Goal: Task Accomplishment & Management: Use online tool/utility

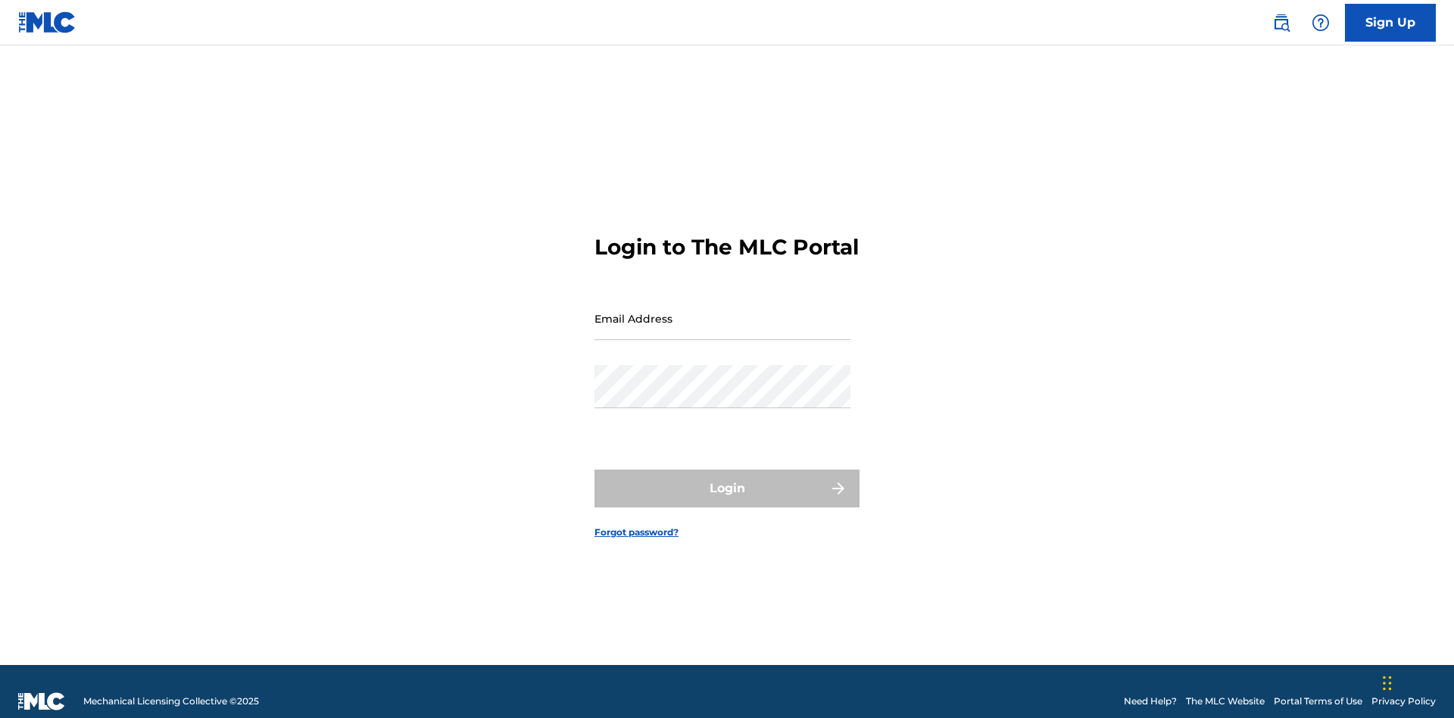
scroll to position [20, 0]
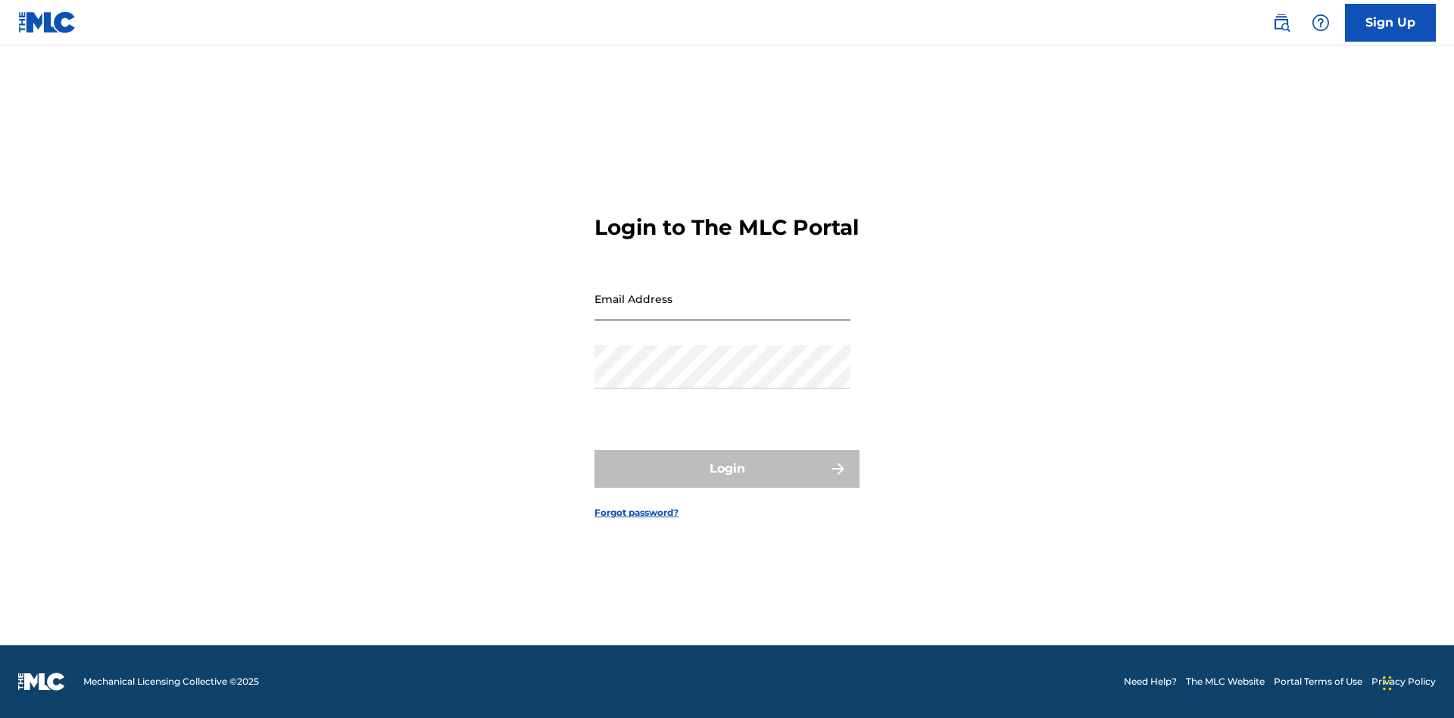
click at [723, 311] on input "Email Address" at bounding box center [723, 298] width 256 height 43
type input "[PERSON_NAME][EMAIL_ADDRESS][DOMAIN_NAME]"
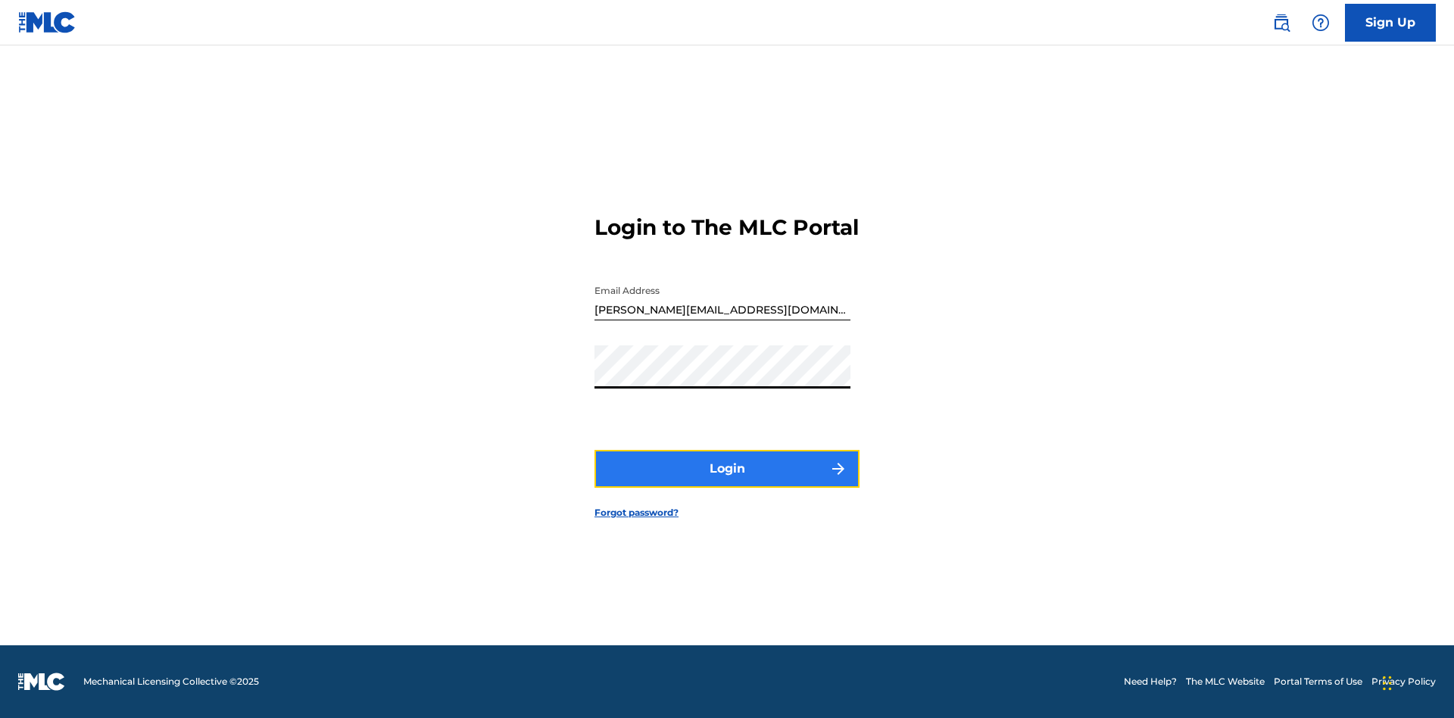
click at [727, 482] on button "Login" at bounding box center [727, 469] width 265 height 38
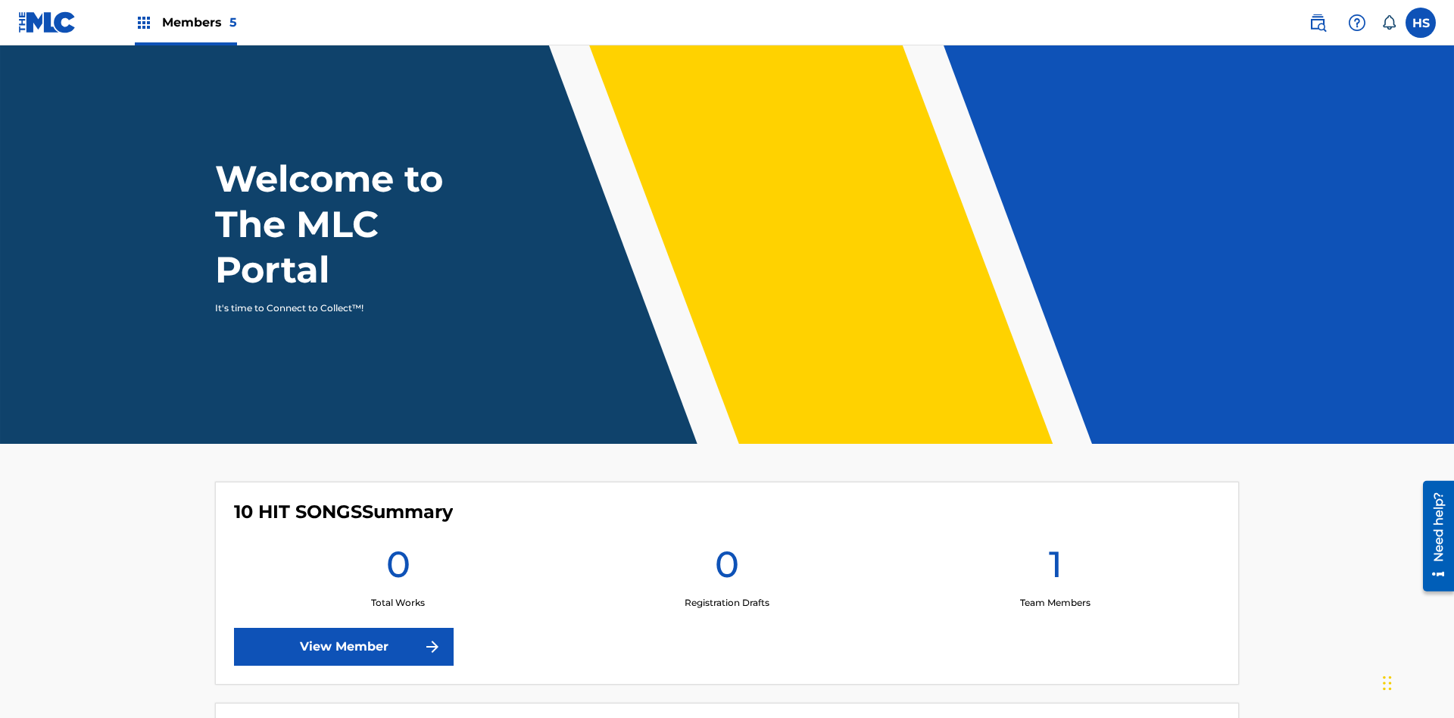
click at [185, 22] on span "Members 5" at bounding box center [199, 22] width 75 height 17
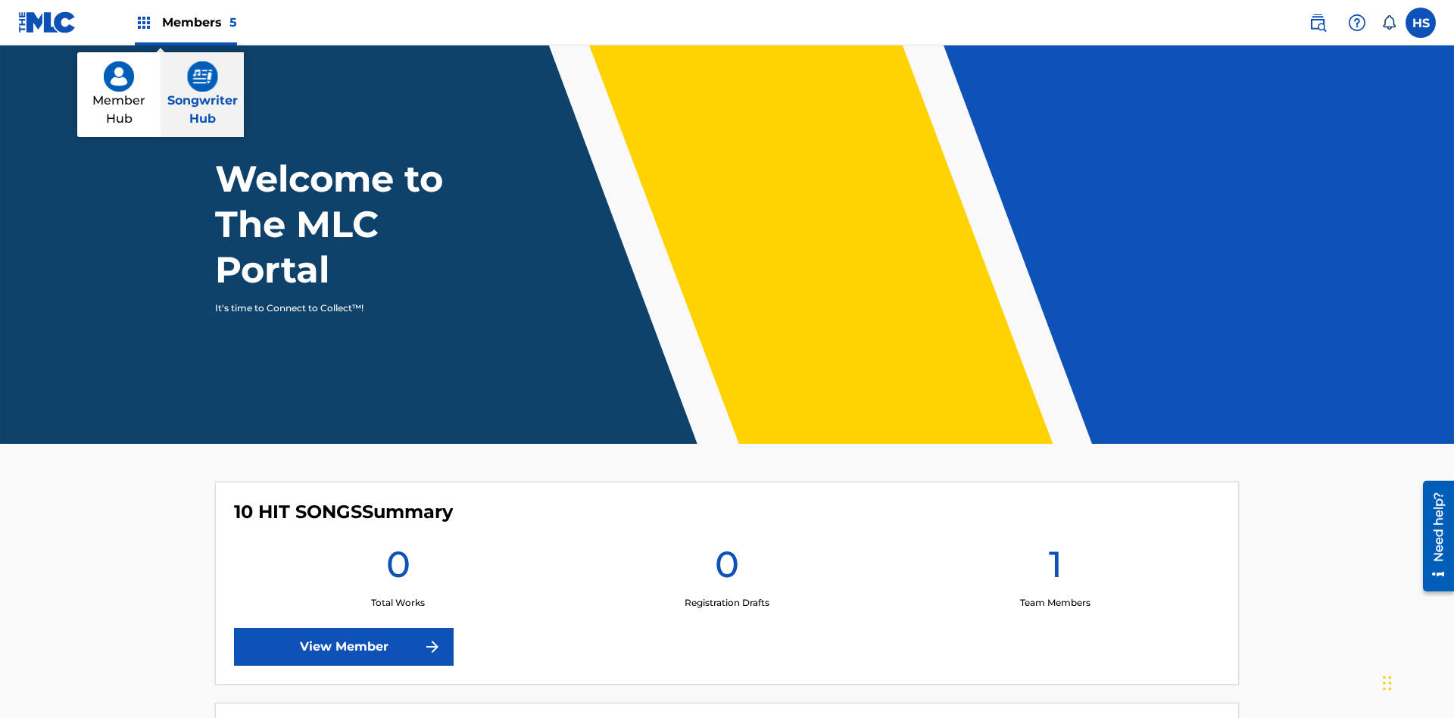
click at [202, 76] on img at bounding box center [202, 76] width 31 height 30
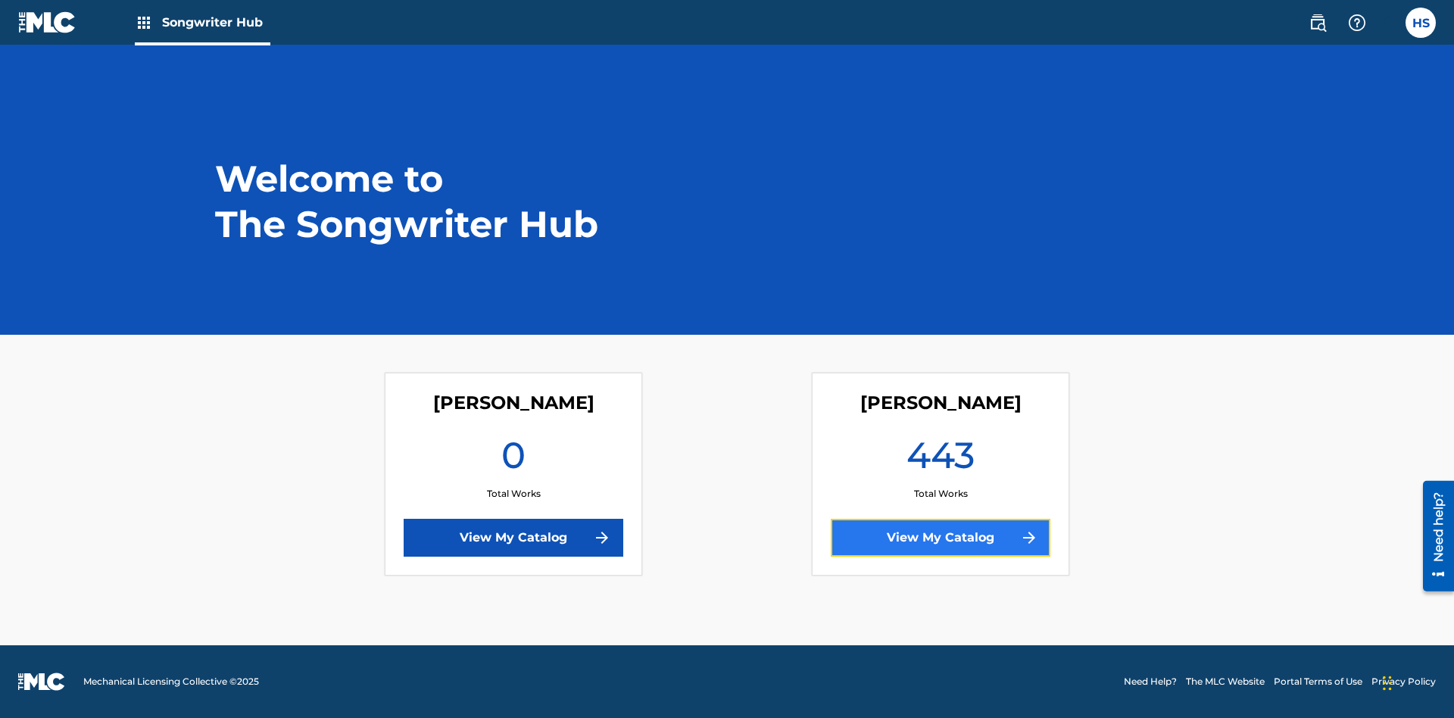
click at [941, 538] on link "View My Catalog" at bounding box center [941, 538] width 220 height 38
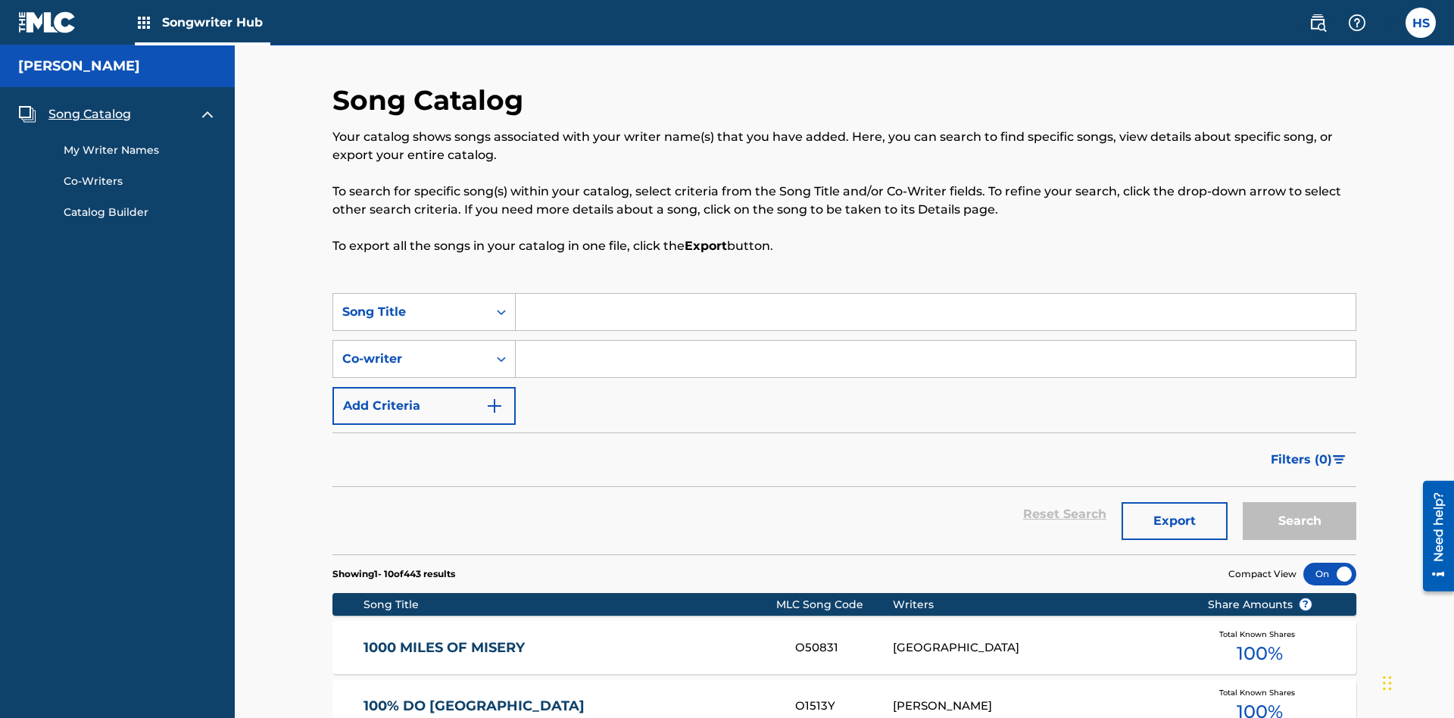
scroll to position [14, 0]
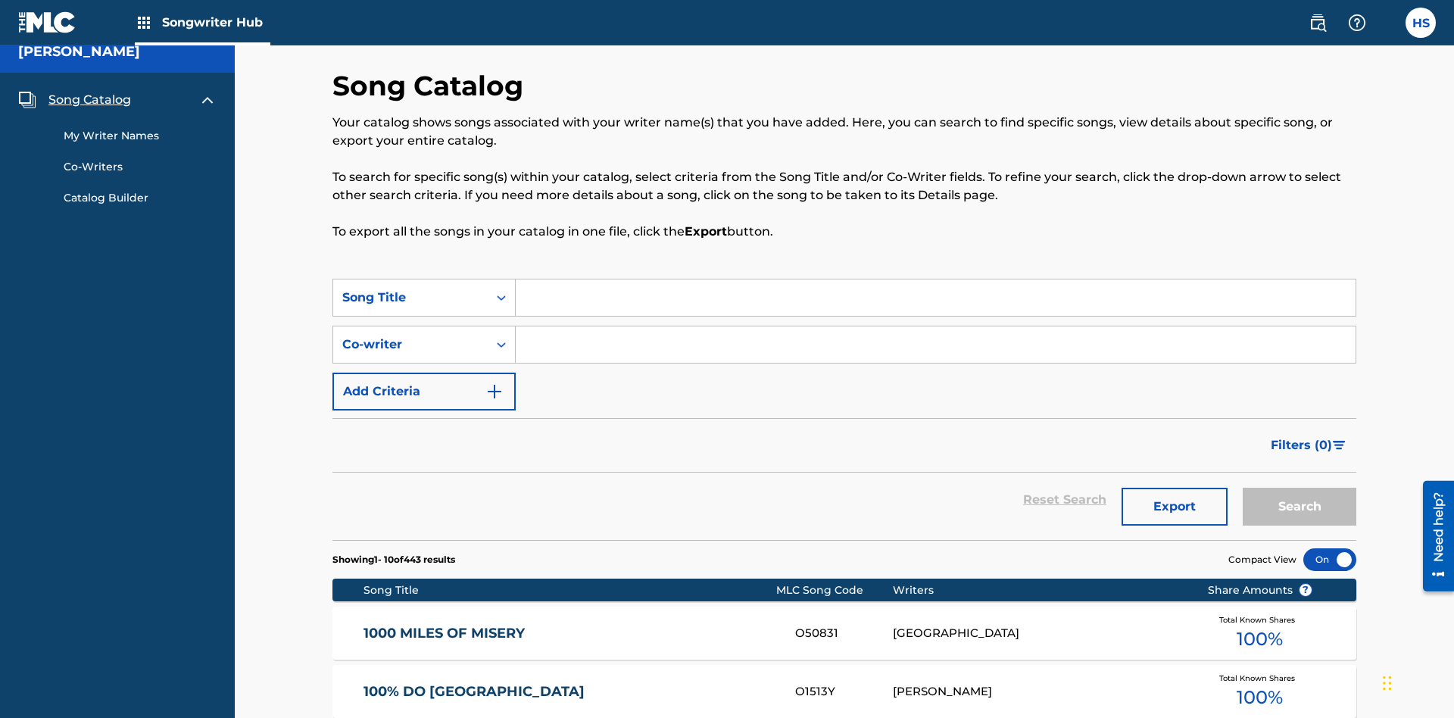
click at [89, 100] on span "Song Catalog" at bounding box center [89, 100] width 83 height 18
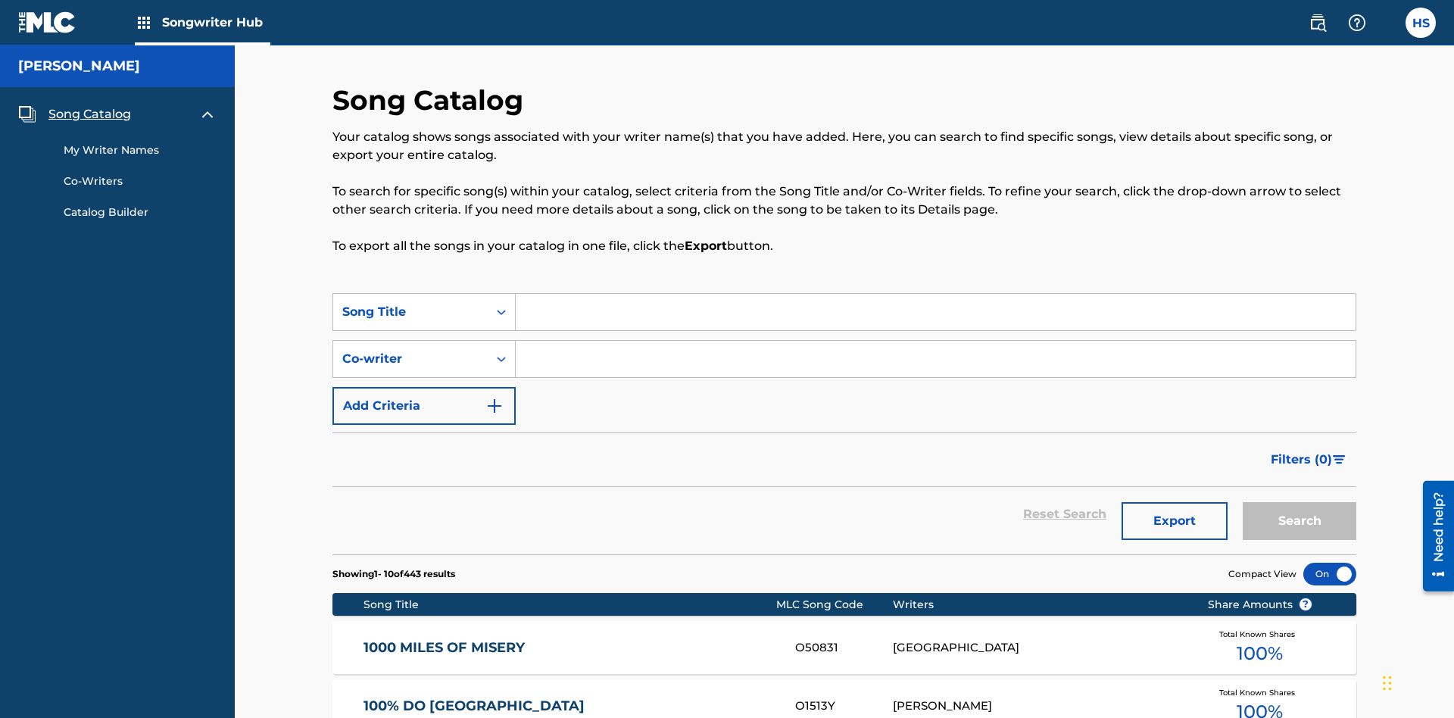
scroll to position [52, 0]
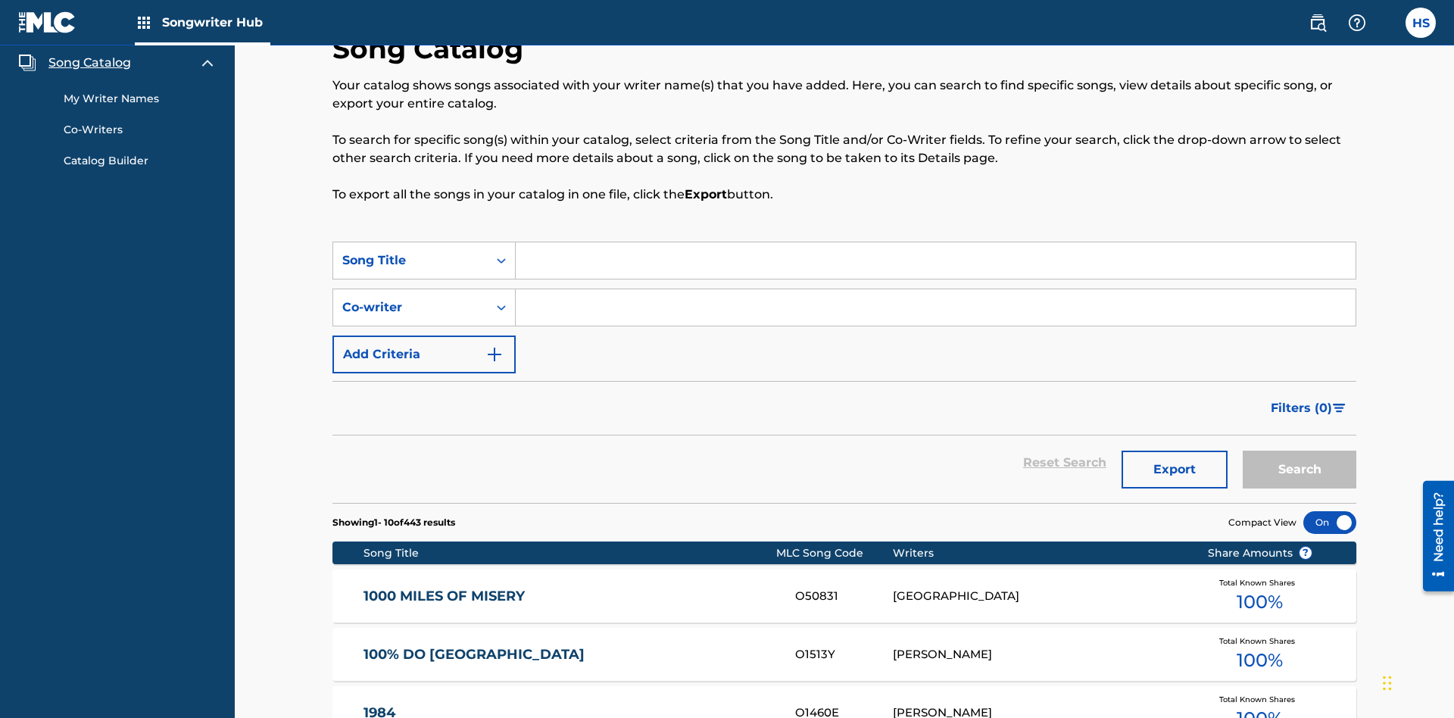
click at [140, 98] on link "My Writer Names" at bounding box center [140, 99] width 153 height 16
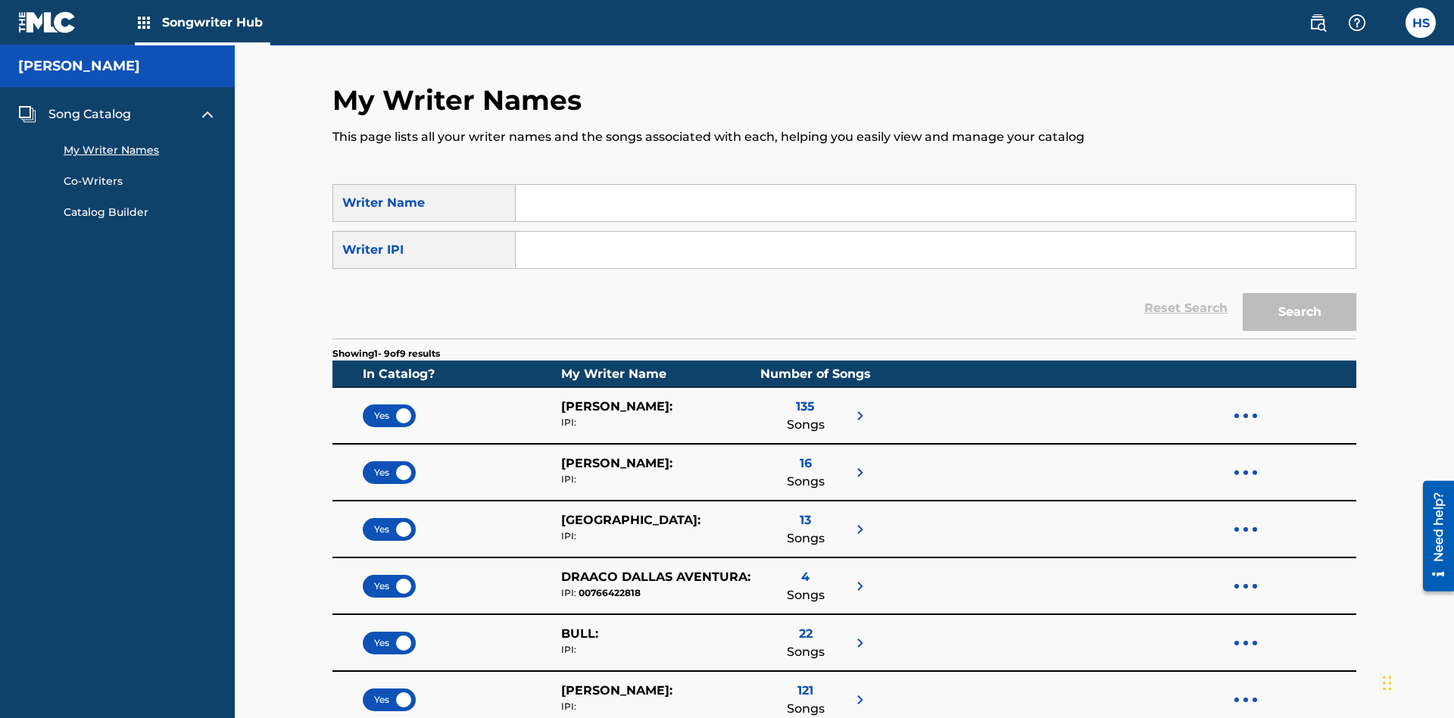
scroll to position [94, 0]
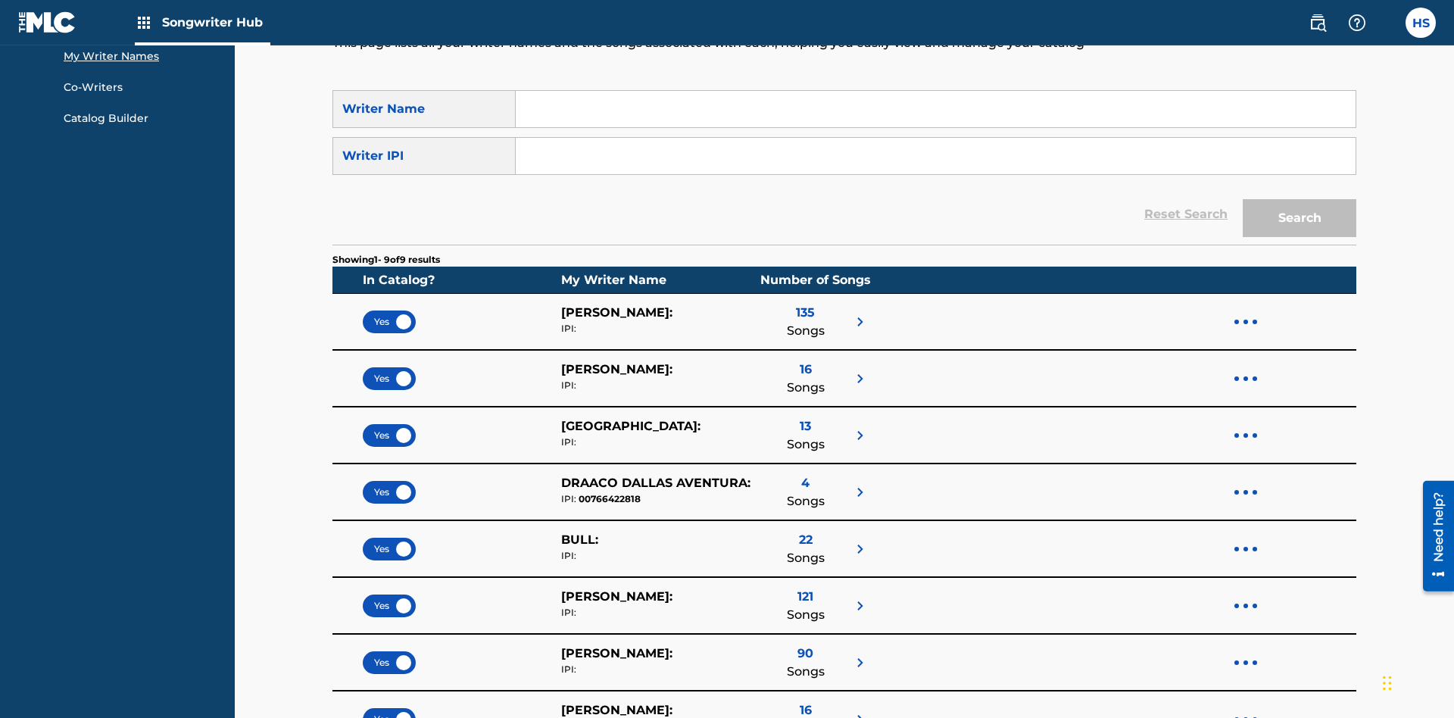
click at [935, 109] on input "Search Form" at bounding box center [936, 109] width 840 height 36
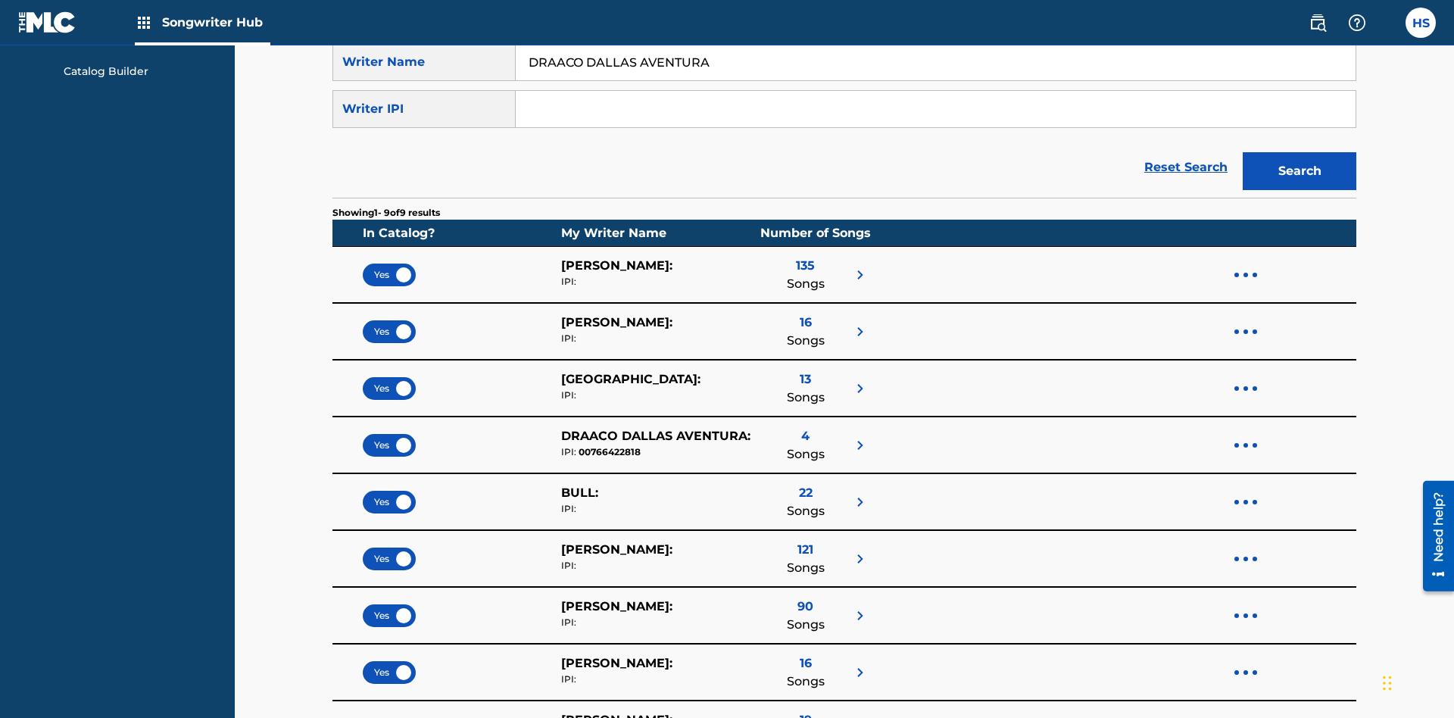
type input "DRAACO DALLAS AVENTURA"
click at [935, 109] on input "Search Form" at bounding box center [936, 109] width 840 height 36
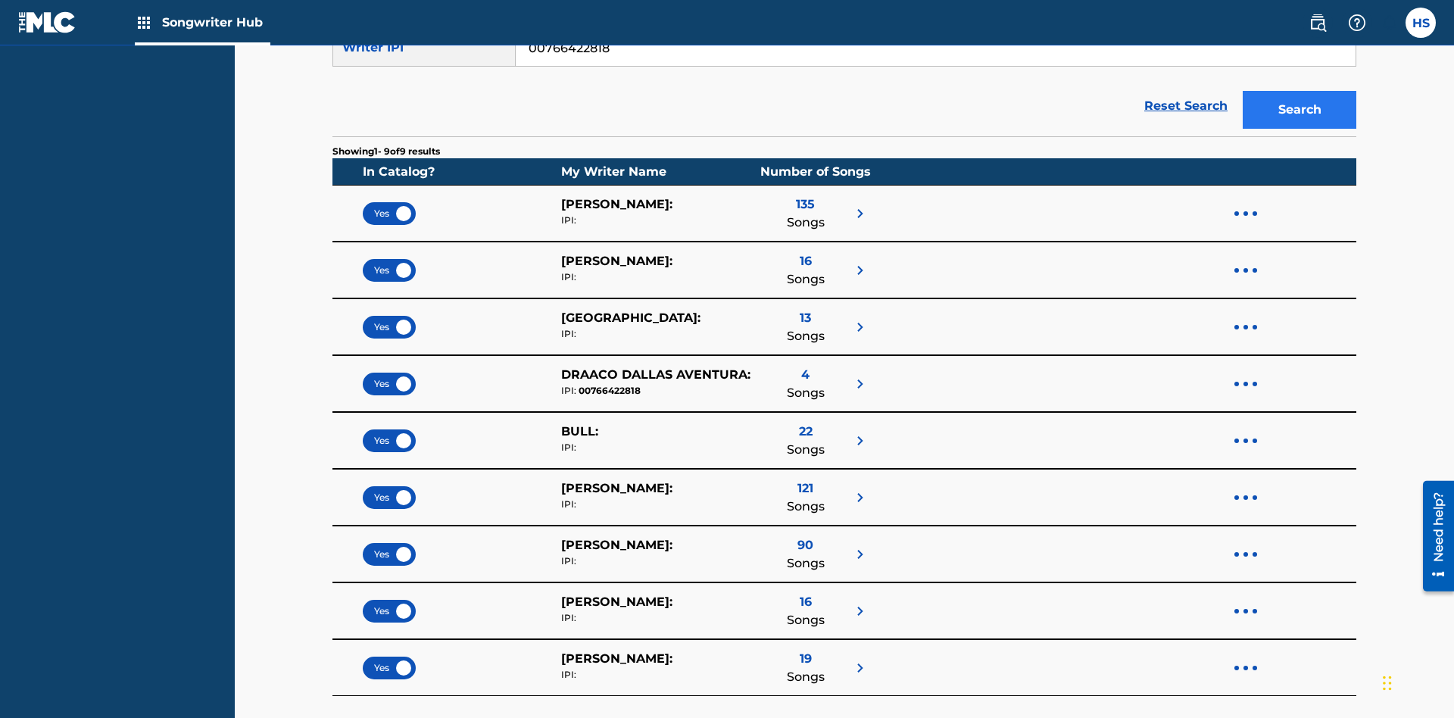
type input "00766422818"
click at [1300, 110] on button "Search" at bounding box center [1300, 110] width 114 height 38
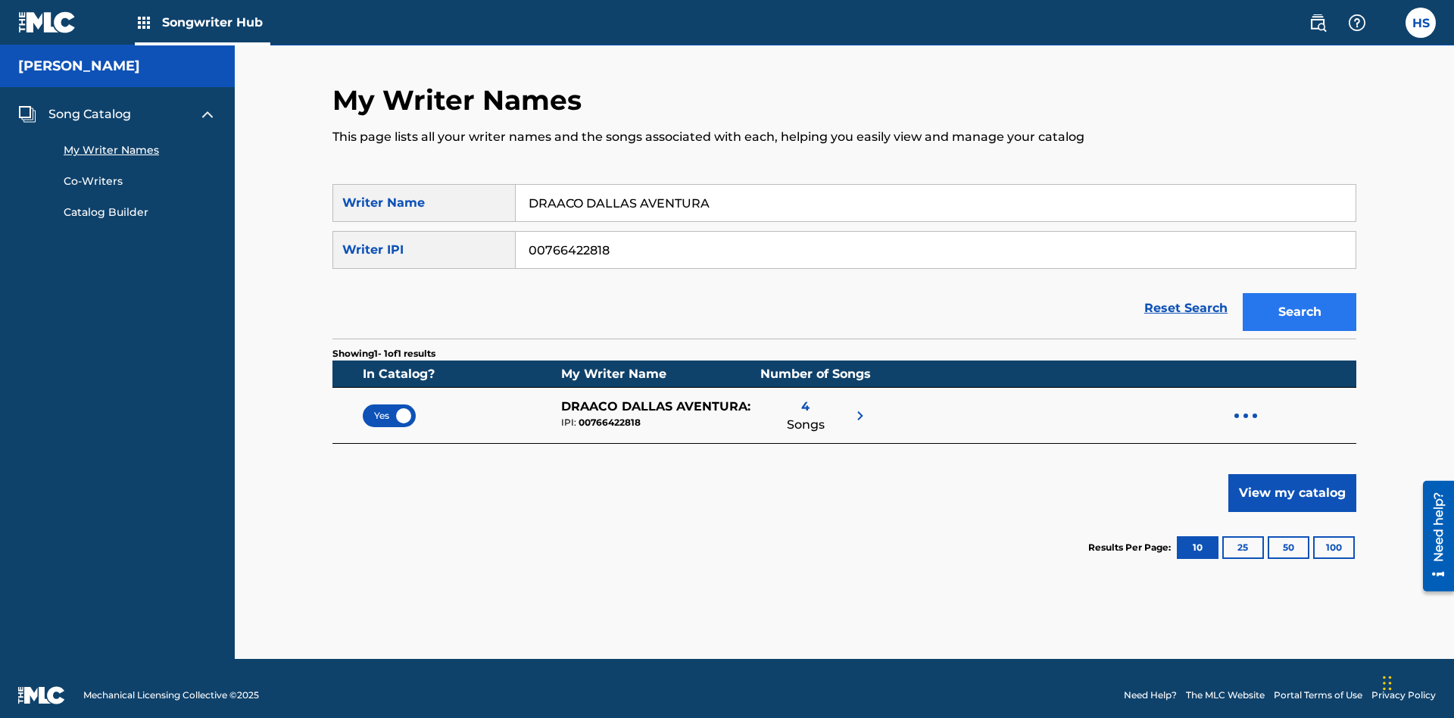
scroll to position [14, 0]
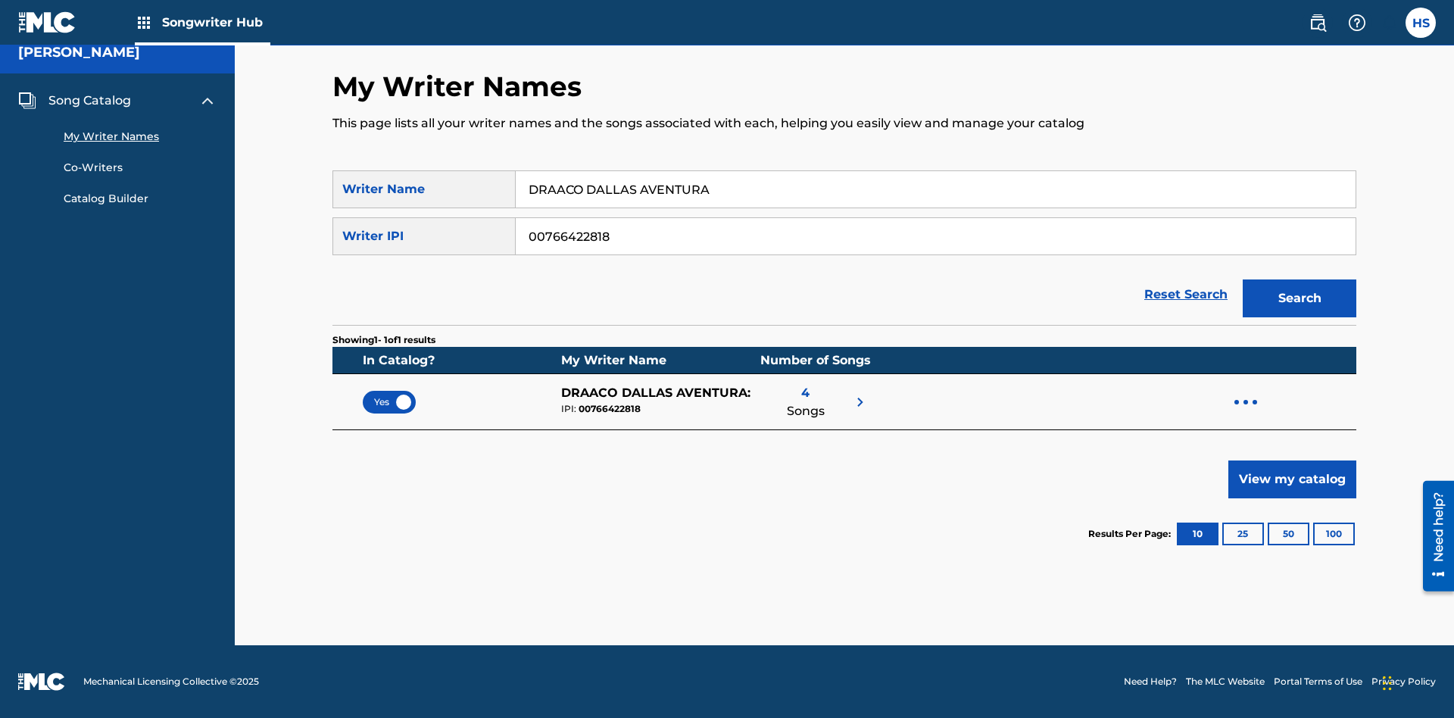
click at [935, 189] on input "DRAACO DALLAS AVENTURA" at bounding box center [936, 189] width 840 height 36
type input "DRAACO DALLAS AVENTURADRAACO DALLAS AVENTURA"
click at [935, 236] on input "00766422818" at bounding box center [936, 236] width 840 height 36
click at [1300, 298] on button "Search" at bounding box center [1300, 298] width 114 height 38
